Goal: Navigation & Orientation: Find specific page/section

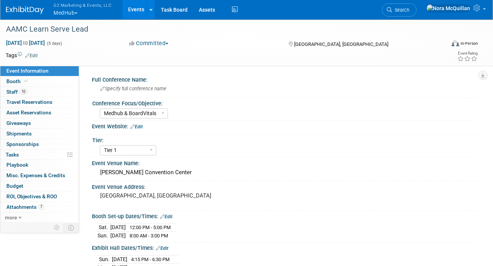
select select "Medhub & BoardVitals"
select select "Tier 1"
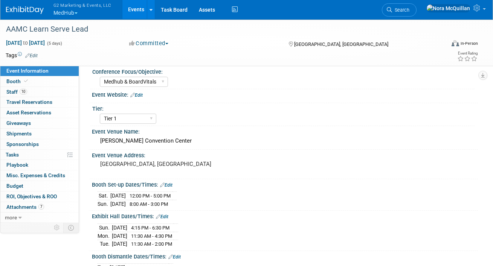
click at [65, 12] on button "G2 Marketing & Events, LLC MedHub" at bounding box center [87, 10] width 68 height 20
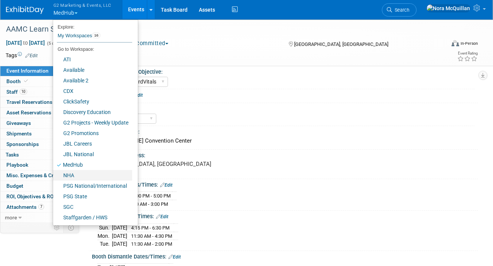
click at [84, 171] on link "NHA" at bounding box center [92, 175] width 79 height 11
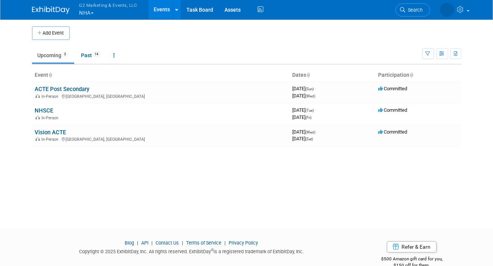
click at [85, 14] on button "G2 Marketing & Events, LLC NHA" at bounding box center [113, 10] width 68 height 20
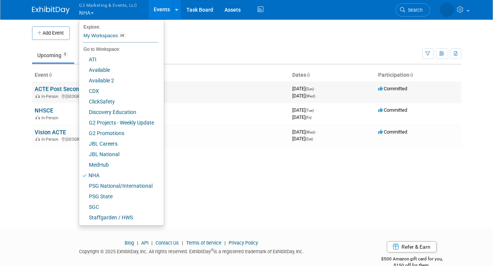
click at [67, 90] on link "ACTE Post Secondary" at bounding box center [62, 89] width 55 height 7
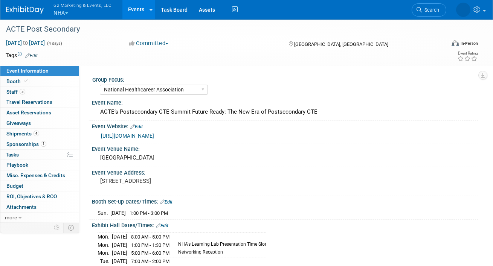
select select "National Healthcareer Association"
select select "In-house Created Form w/ Link"
click at [61, 11] on button "G2 Marketing & Events, LLC NHA" at bounding box center [87, 10] width 68 height 20
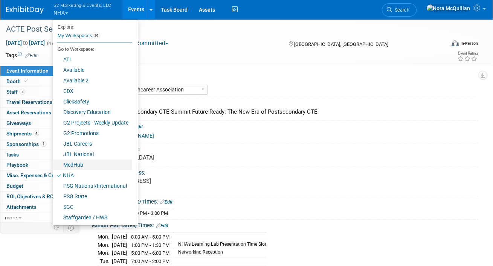
click at [75, 161] on link "MedHub" at bounding box center [92, 165] width 79 height 11
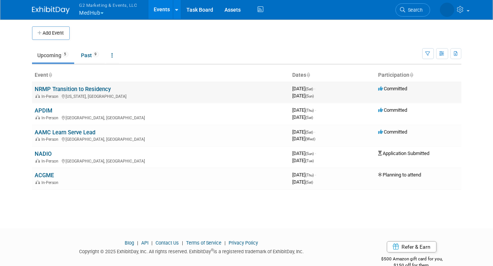
click at [50, 88] on link "NRMP Transition to Residency" at bounding box center [73, 89] width 76 height 7
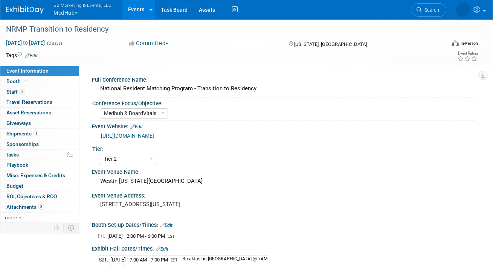
select select "Medhub & BoardVitals"
select select "Tier 2"
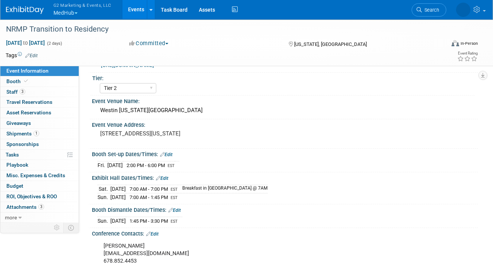
scroll to position [71, 0]
click at [67, 10] on button "G2 Marketing & Events, LLC MedHub" at bounding box center [87, 10] width 68 height 20
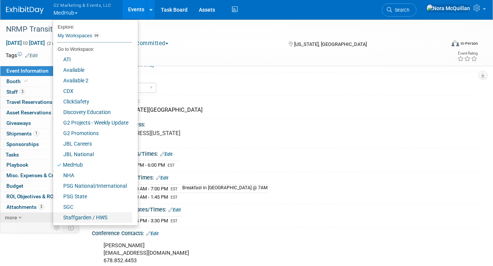
click at [78, 217] on link "Staffgarden / HWS" at bounding box center [92, 217] width 79 height 11
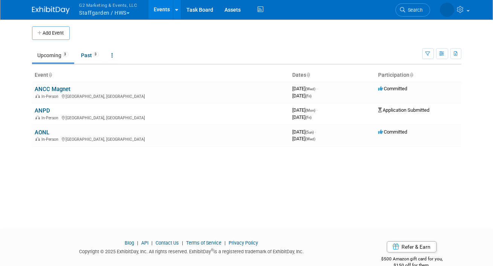
click at [91, 13] on button "G2 Marketing & Events, LLC Staffgarden / HWS" at bounding box center [113, 10] width 68 height 20
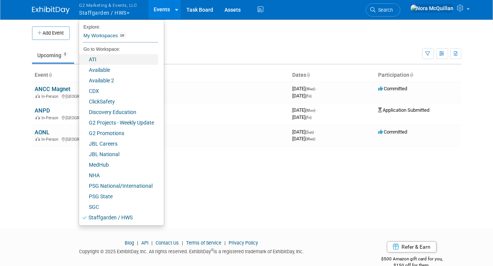
click at [96, 59] on link "ATI" at bounding box center [118, 59] width 79 height 11
